Goal: Task Accomplishment & Management: Complete application form

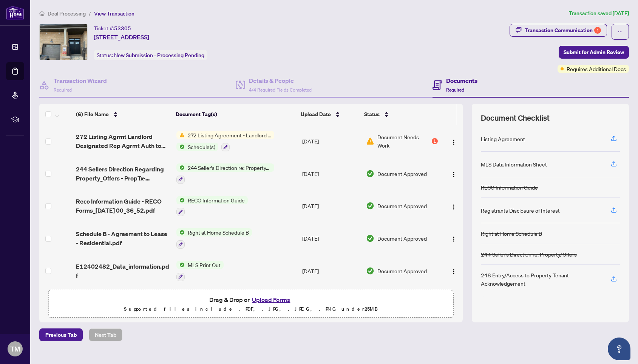
click at [71, 11] on span "Deal Processing" at bounding box center [67, 13] width 38 height 7
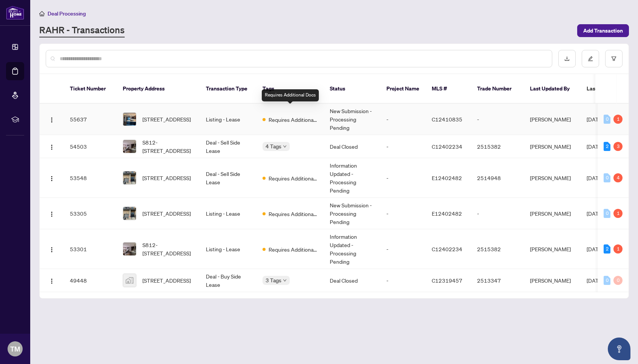
click at [298, 115] on span "Requires Additional Docs" at bounding box center [293, 119] width 49 height 8
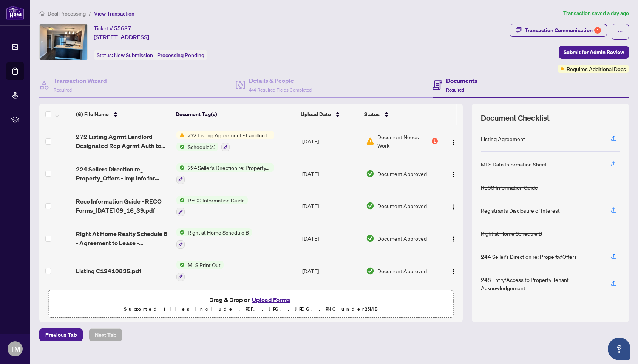
click at [250, 131] on span "272 Listing Agreement - Landlord Designated Representation Agreement Authority …" at bounding box center [230, 135] width 90 height 8
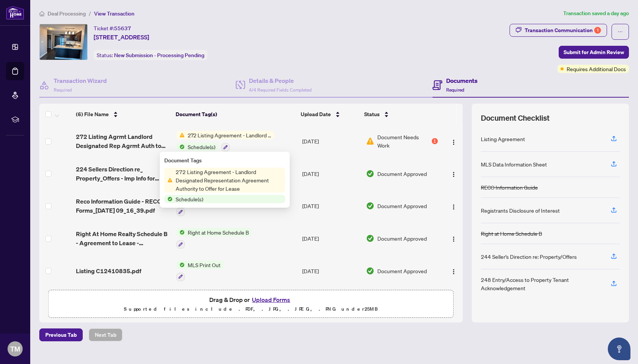
click at [254, 169] on span "272 Listing Agreement - Landlord Designated Representation Agreement Authority …" at bounding box center [229, 179] width 113 height 25
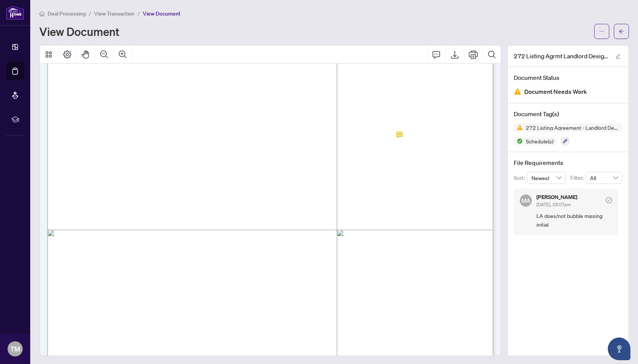
scroll to position [1315, 0]
click at [437, 133] on span "4" at bounding box center [434, 131] width 7 height 9
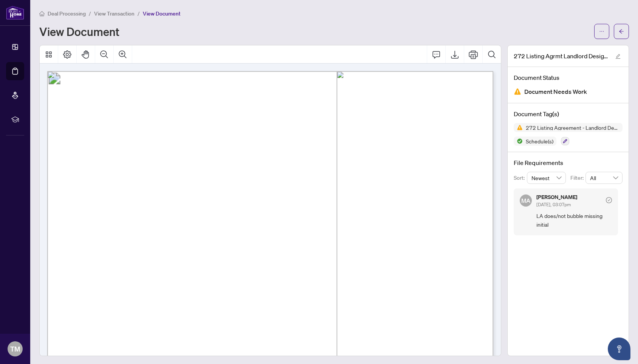
click at [120, 12] on span "View Transaction" at bounding box center [114, 13] width 40 height 7
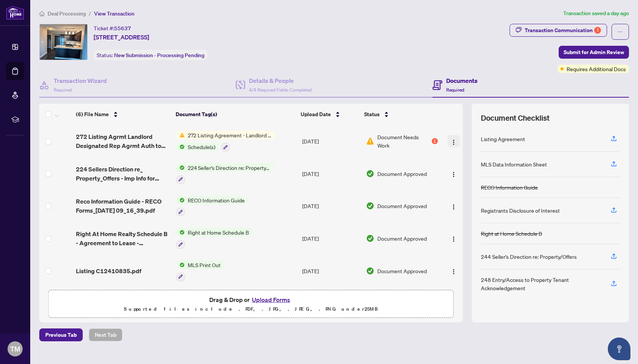
click at [453, 141] on img "button" at bounding box center [454, 142] width 6 height 6
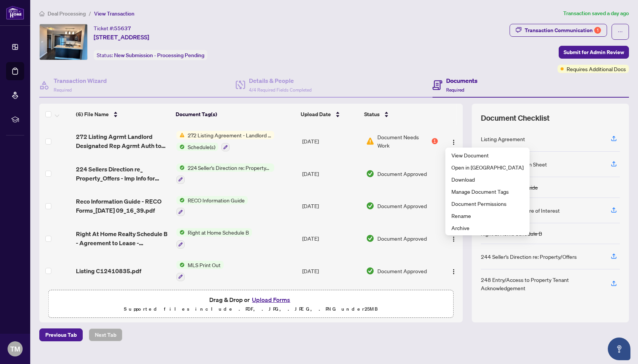
click at [195, 147] on span "Schedule(s)" at bounding box center [202, 147] width 34 height 8
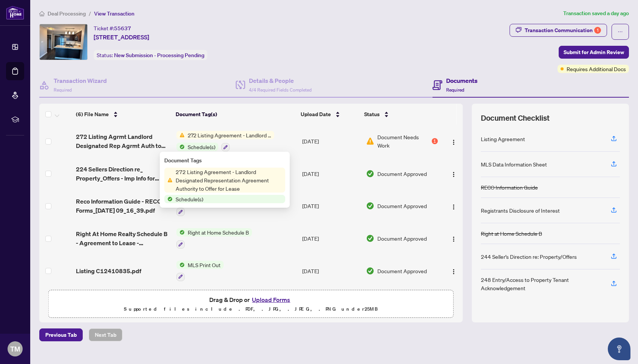
click at [234, 116] on th "Document Tag(s)" at bounding box center [235, 114] width 125 height 21
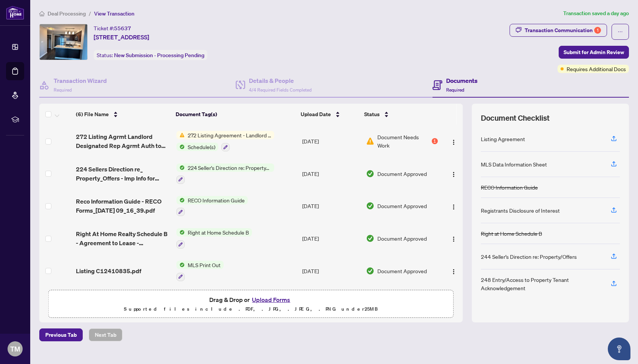
click at [150, 307] on p "Supported files include .PDF, .JPG, .JPEG, .PNG under 25 MB" at bounding box center [251, 308] width 396 height 9
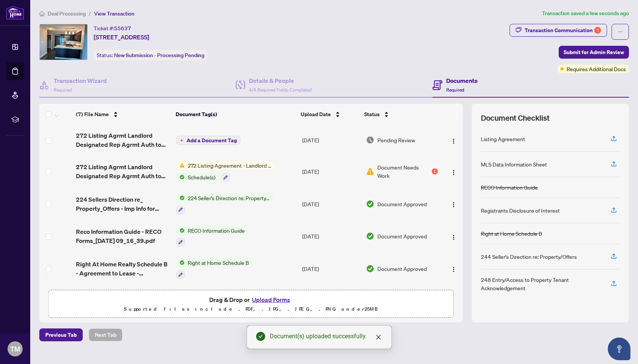
click at [229, 138] on span "Add a Document Tag" at bounding box center [212, 140] width 50 height 5
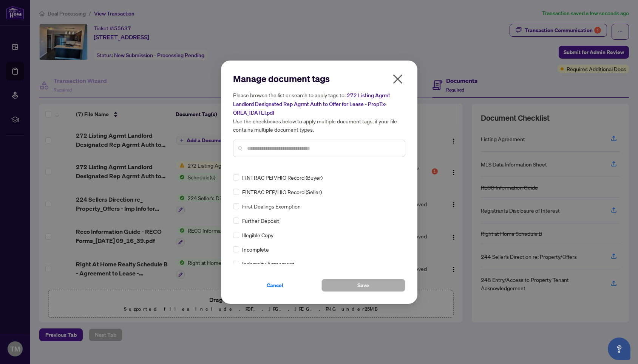
scroll to position [922, 0]
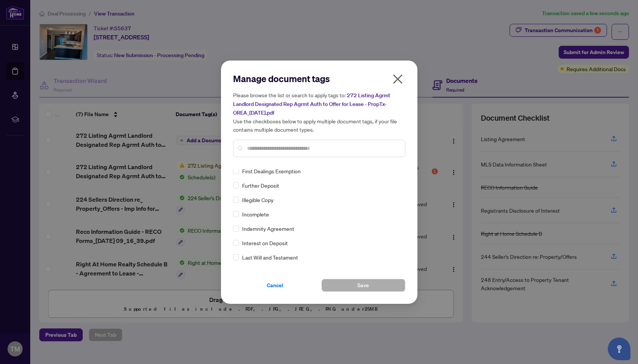
click at [261, 144] on input "text" at bounding box center [323, 148] width 152 height 8
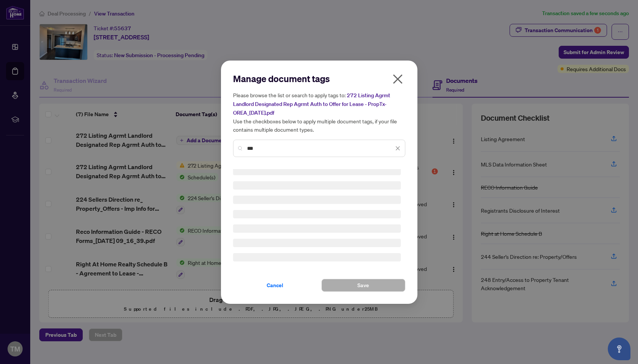
scroll to position [0, 0]
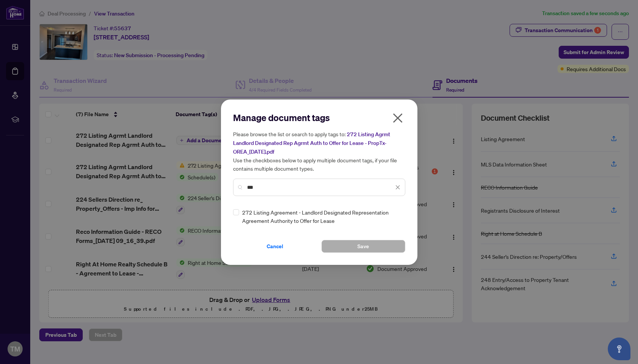
type input "***"
click at [342, 246] on button "Save" at bounding box center [364, 246] width 84 height 13
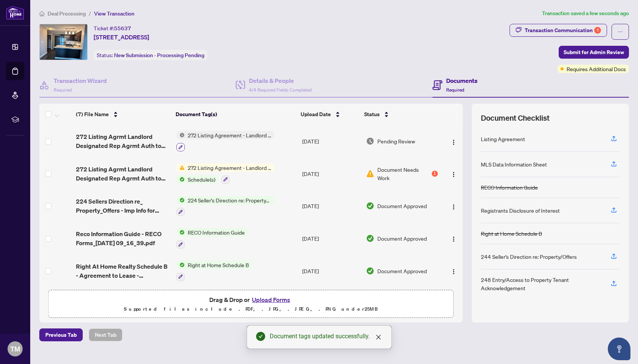
click at [180, 148] on icon "button" at bounding box center [180, 147] width 5 height 5
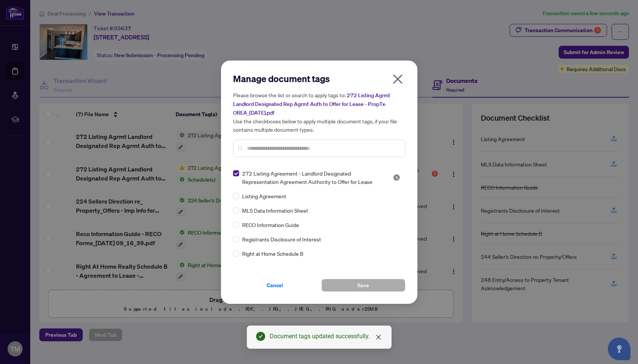
click at [397, 77] on icon "close" at bounding box center [398, 79] width 12 height 12
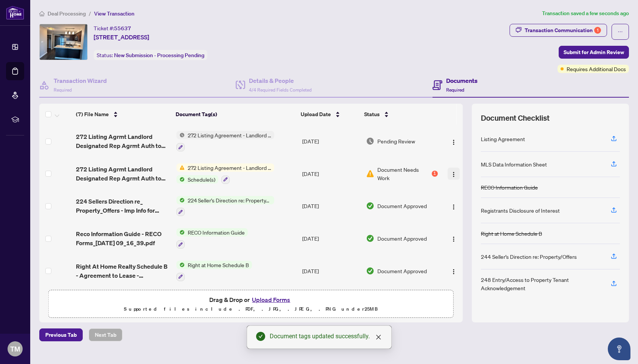
click at [451, 172] on img "button" at bounding box center [454, 174] width 6 height 6
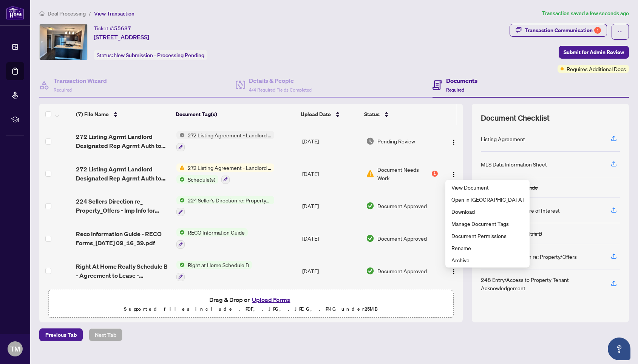
click at [248, 166] on span "272 Listing Agreement - Landlord Designated Representation Agreement Authority …" at bounding box center [230, 167] width 90 height 8
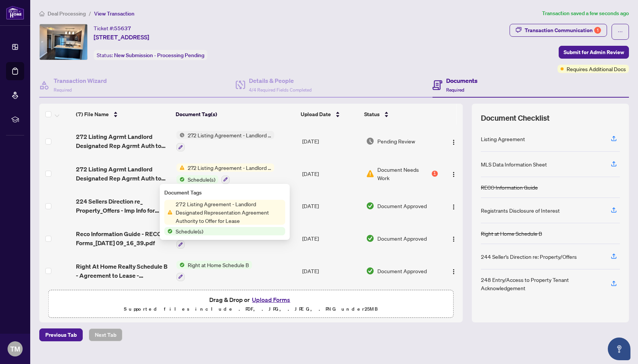
click at [205, 209] on span "272 Listing Agreement - Landlord Designated Representation Agreement Authority …" at bounding box center [229, 212] width 113 height 25
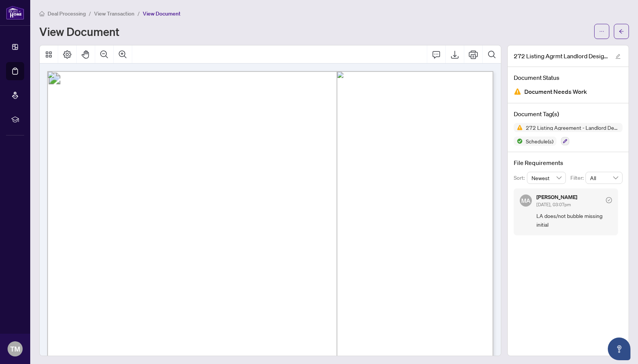
click at [115, 14] on span "View Transaction" at bounding box center [114, 13] width 40 height 7
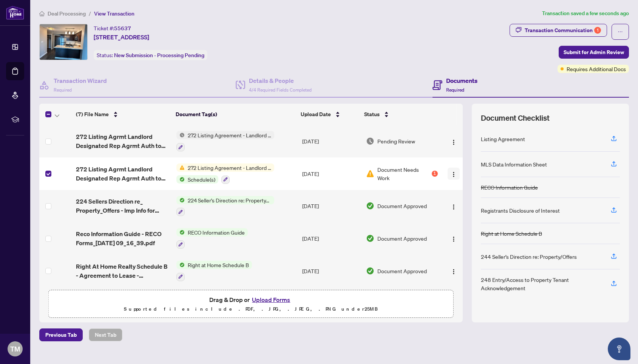
click at [453, 171] on img "button" at bounding box center [454, 174] width 6 height 6
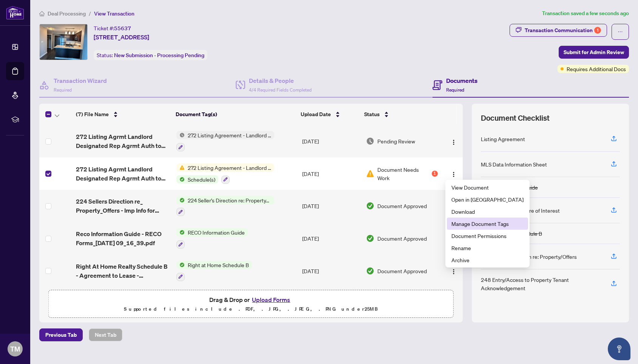
click at [476, 220] on span "Manage Document Tags" at bounding box center [488, 223] width 72 height 8
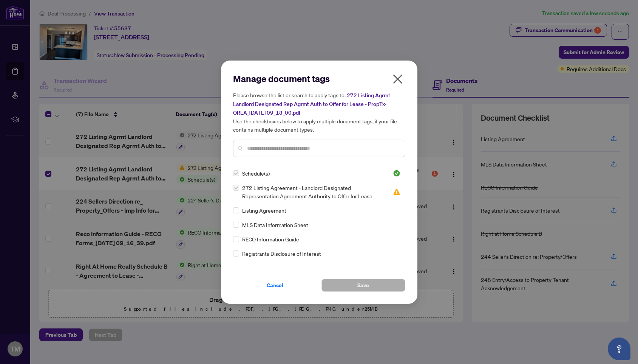
click at [236, 187] on label at bounding box center [236, 187] width 6 height 8
click at [393, 192] on img at bounding box center [397, 192] width 8 height 8
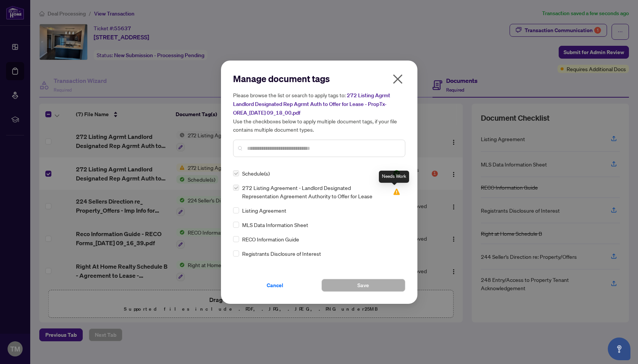
click at [393, 192] on img at bounding box center [397, 192] width 8 height 8
click at [237, 187] on label at bounding box center [236, 187] width 6 height 8
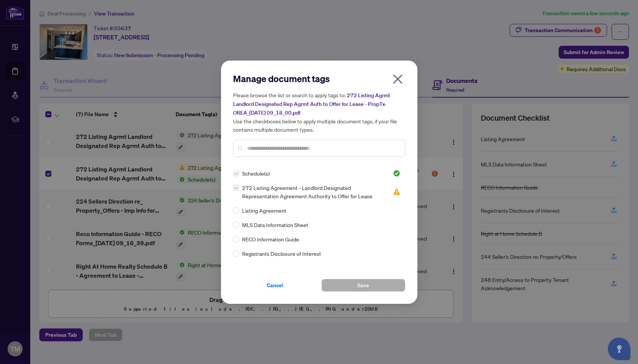
click at [237, 187] on label at bounding box center [236, 187] width 6 height 8
click at [399, 80] on icon "close" at bounding box center [397, 78] width 9 height 9
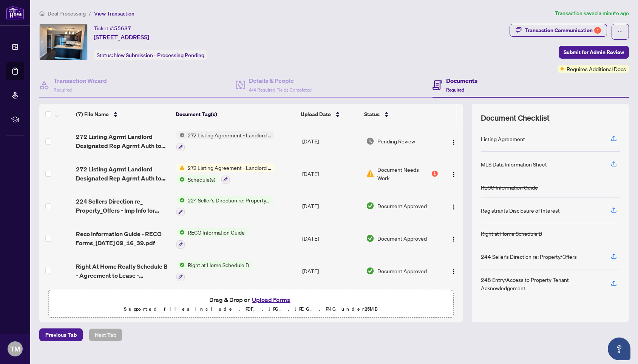
click at [206, 180] on span "Schedule(s)" at bounding box center [202, 179] width 34 height 8
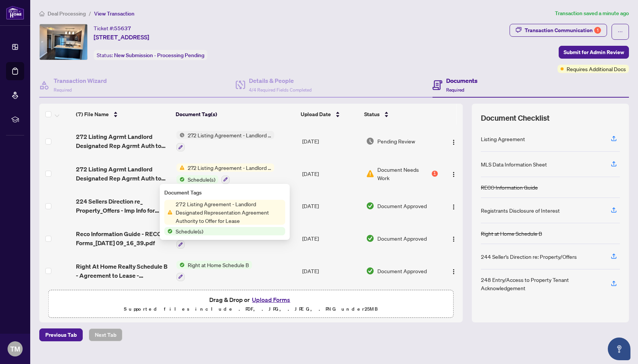
click at [195, 229] on span "Schedule(s)" at bounding box center [190, 231] width 34 height 8
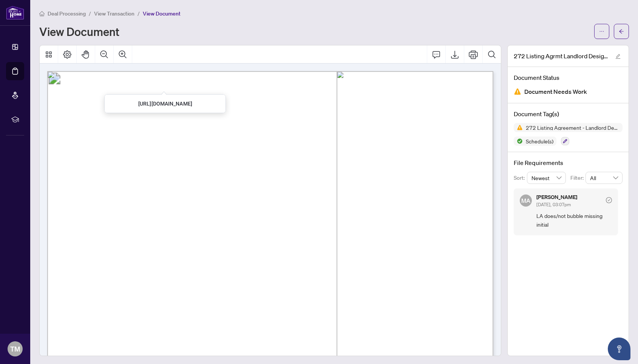
click at [116, 15] on span "View Transaction" at bounding box center [114, 13] width 40 height 7
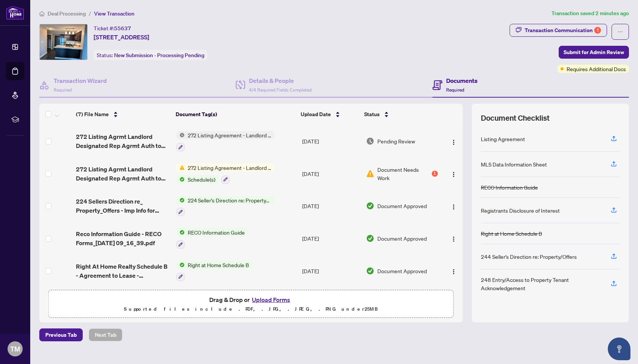
click at [192, 177] on span "Schedule(s)" at bounding box center [202, 179] width 34 height 8
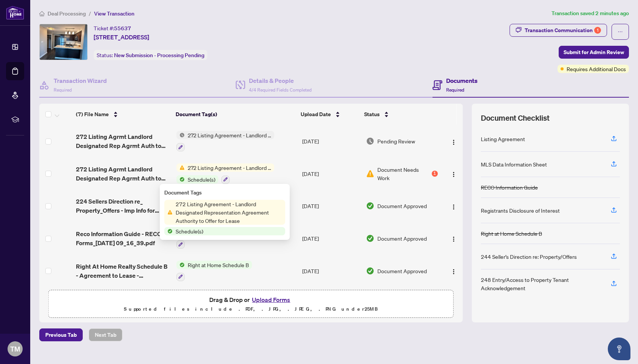
click at [191, 231] on span "Schedule(s)" at bounding box center [190, 231] width 34 height 8
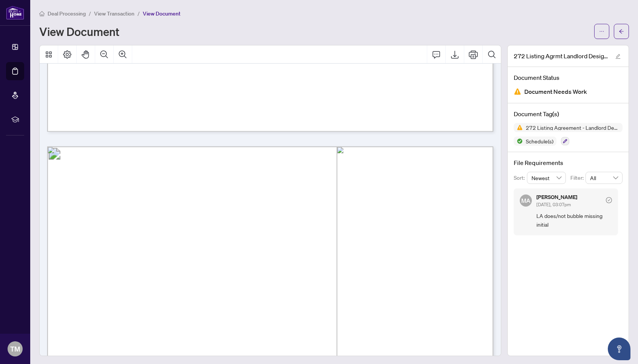
scroll to position [2250, 0]
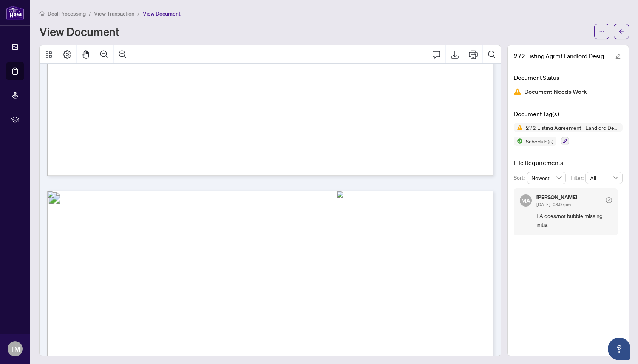
click at [119, 14] on span "View Transaction" at bounding box center [114, 13] width 40 height 7
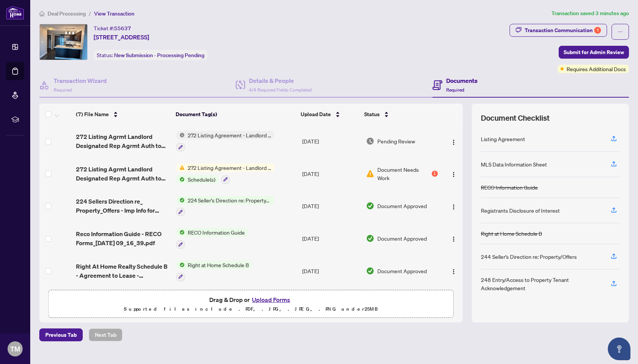
click at [225, 133] on span "272 Listing Agreement - Landlord Designated Representation Agreement Authority …" at bounding box center [230, 135] width 90 height 8
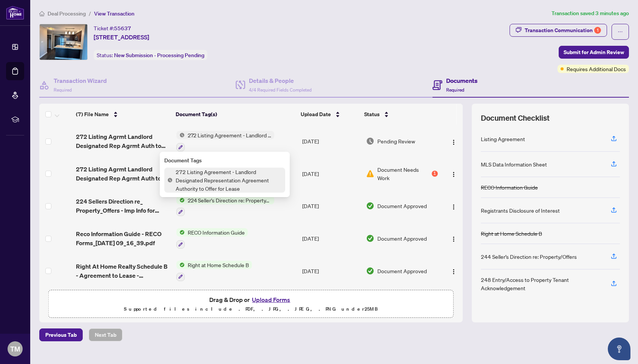
click at [203, 186] on span "272 Listing Agreement - Landlord Designated Representation Agreement Authority …" at bounding box center [229, 179] width 113 height 25
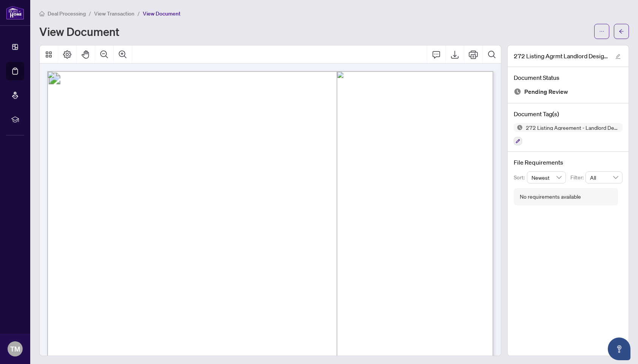
click at [121, 11] on span "View Transaction" at bounding box center [114, 13] width 40 height 7
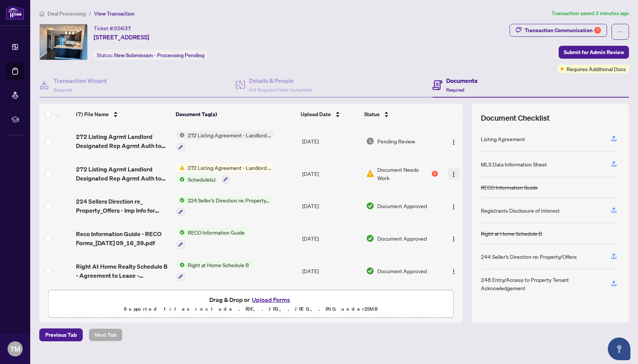
click at [451, 174] on img "button" at bounding box center [454, 174] width 6 height 6
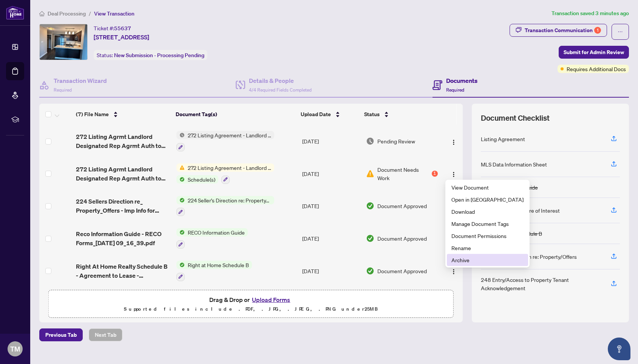
click at [463, 259] on span "Archive" at bounding box center [488, 260] width 72 height 8
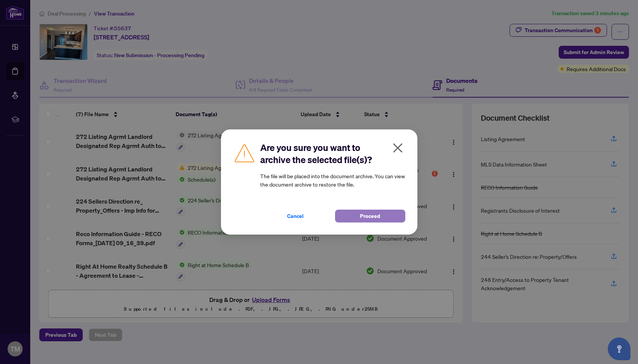
click at [349, 212] on button "Proceed" at bounding box center [370, 215] width 70 height 13
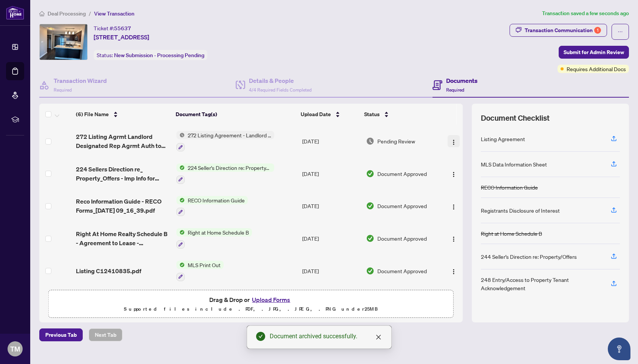
click at [452, 140] on img "button" at bounding box center [454, 142] width 6 height 6
click at [388, 66] on div "Ticket #: 55637 [STREET_ADDRESS] Status: New Submission - Processing Pending" at bounding box center [273, 48] width 471 height 49
click at [573, 51] on span "Submit for Admin Review" at bounding box center [594, 52] width 60 height 12
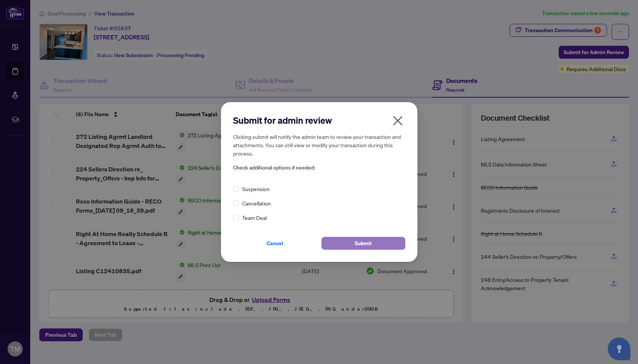
click at [363, 242] on span "Submit" at bounding box center [363, 243] width 17 height 12
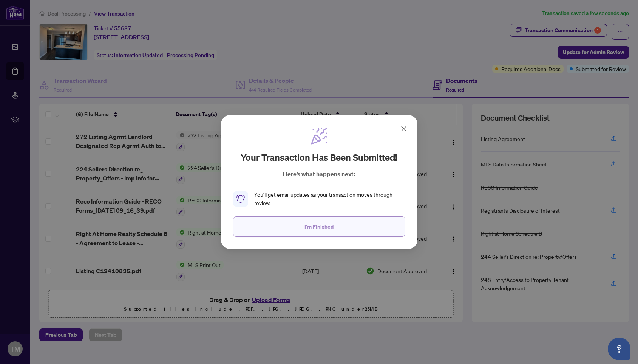
click at [309, 227] on span "I'm Finished" at bounding box center [319, 226] width 29 height 12
